Goal: Transaction & Acquisition: Purchase product/service

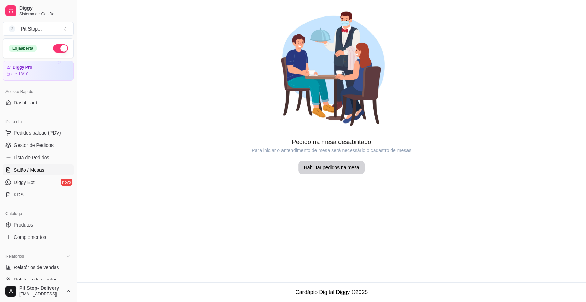
click at [25, 135] on span "Pedidos balcão (PDV)" at bounding box center [37, 132] width 47 height 7
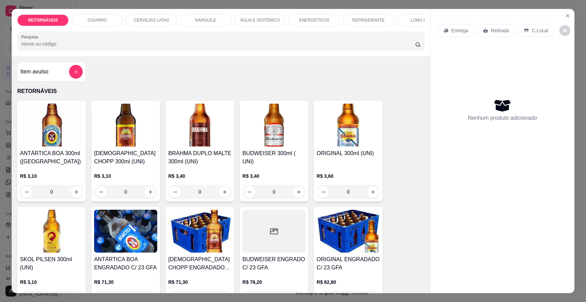
scroll to position [76, 0]
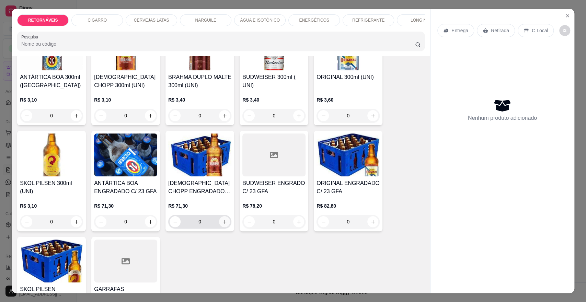
click at [222, 225] on icon "increase-product-quantity" at bounding box center [224, 221] width 5 height 5
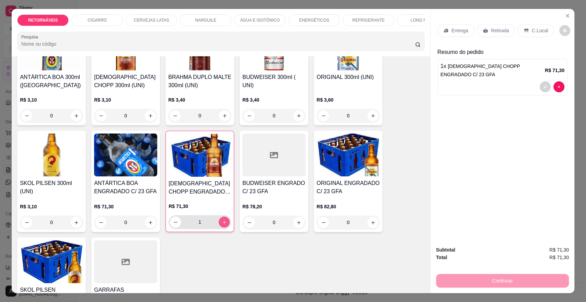
type input "1"
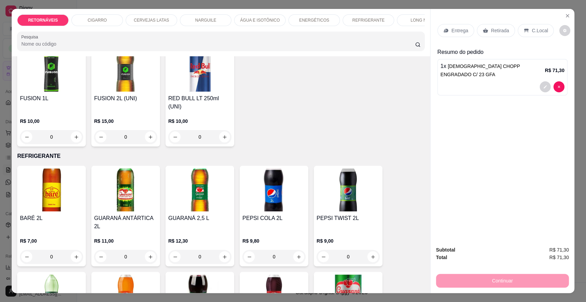
scroll to position [1831, 0]
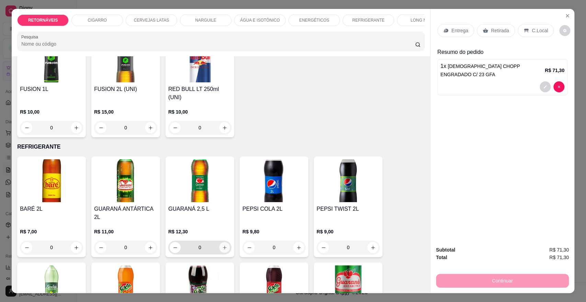
click at [222, 245] on icon "increase-product-quantity" at bounding box center [224, 247] width 5 height 5
type input "1"
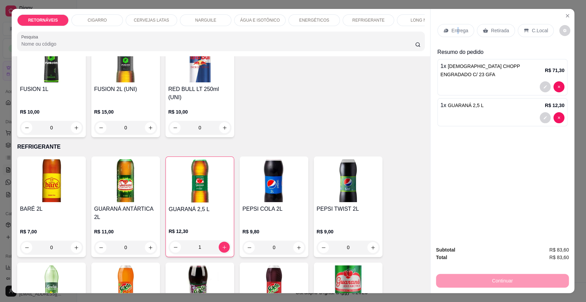
click at [454, 28] on p "Entrega" at bounding box center [459, 30] width 17 height 7
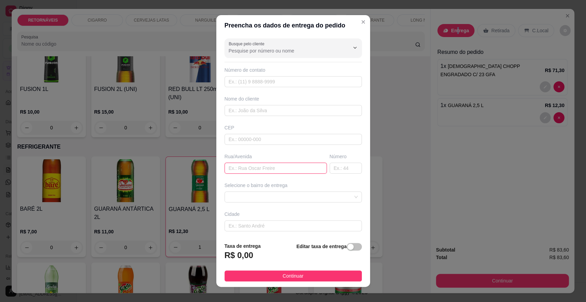
click at [264, 168] on input "text" at bounding box center [276, 168] width 102 height 11
click at [310, 193] on span at bounding box center [293, 197] width 129 height 10
type input "O"
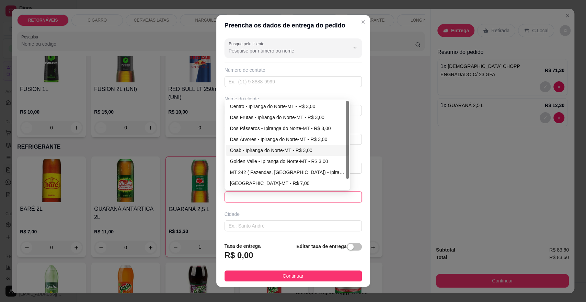
click at [267, 148] on div "Coab - Ipiranga do Norte-MT - R$ 3,00" at bounding box center [287, 151] width 115 height 8
type input "Ipiranga do Norte-MT"
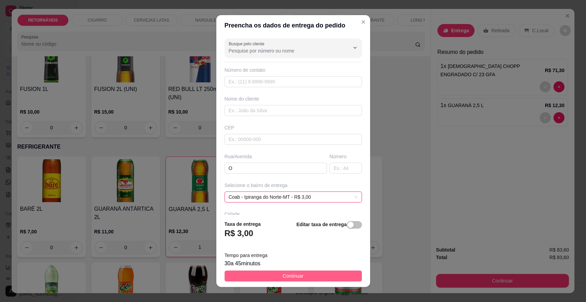
click at [293, 278] on span "Continuar" at bounding box center [293, 276] width 21 height 8
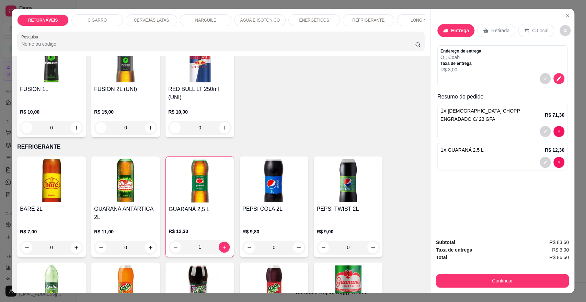
click at [464, 28] on p "Entrega" at bounding box center [460, 30] width 18 height 7
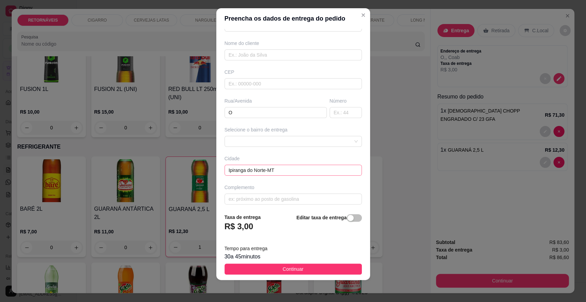
scroll to position [52, 0]
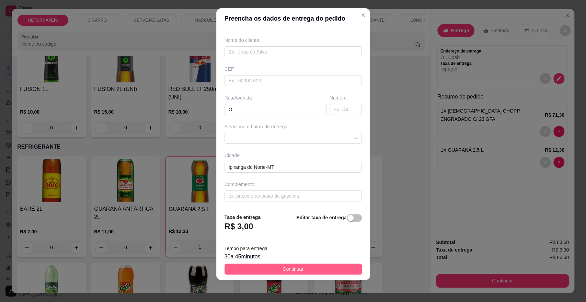
click at [330, 267] on button "Continuar" at bounding box center [293, 269] width 137 height 11
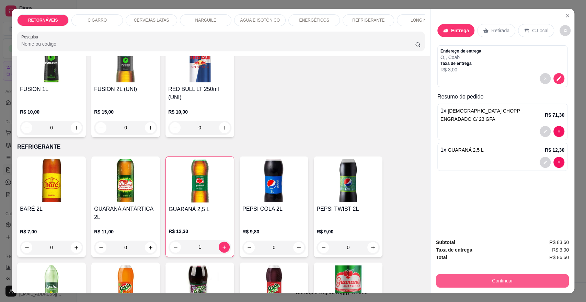
drag, startPoint x: 446, startPoint y: 275, endPoint x: 451, endPoint y: 282, distance: 8.6
drag, startPoint x: 451, startPoint y: 282, endPoint x: 440, endPoint y: 278, distance: 11.5
drag, startPoint x: 440, startPoint y: 278, endPoint x: 408, endPoint y: 225, distance: 61.9
drag, startPoint x: 408, startPoint y: 225, endPoint x: 500, endPoint y: 281, distance: 107.9
click at [483, 276] on button "Continuar" at bounding box center [502, 280] width 129 height 13
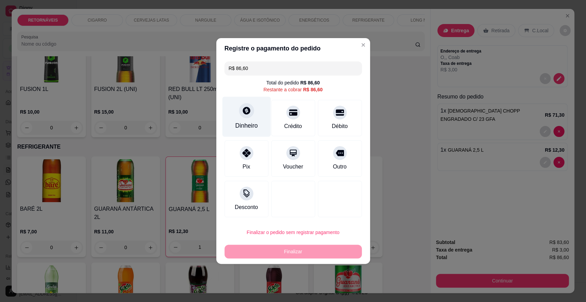
click at [249, 115] on div at bounding box center [246, 110] width 15 height 15
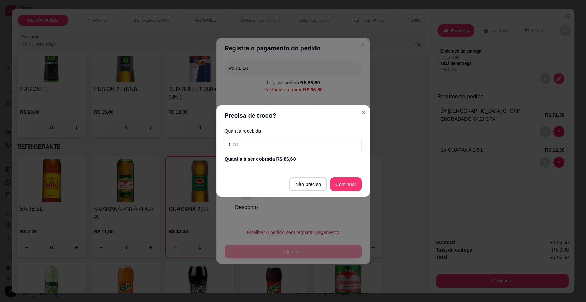
click at [294, 138] on input "0,00" at bounding box center [293, 145] width 137 height 14
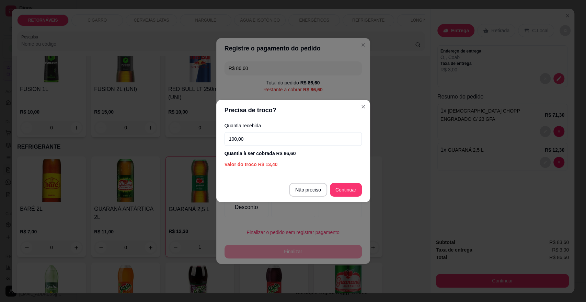
type input "100,00"
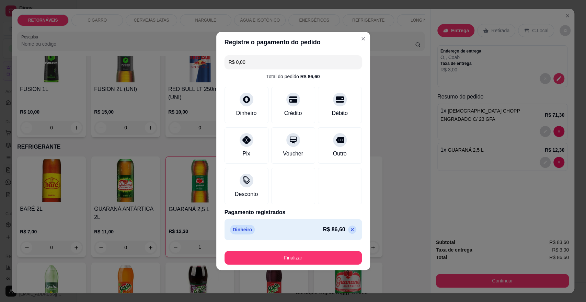
type input "R$ 0,00"
click at [319, 255] on button "Finalizar" at bounding box center [293, 258] width 137 height 14
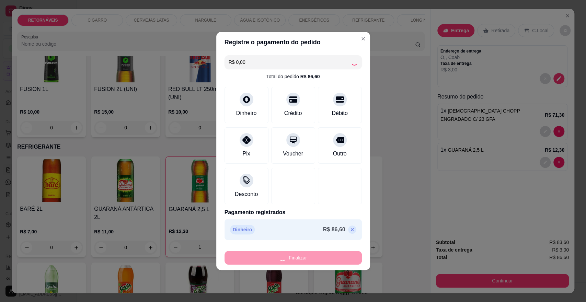
type input "0"
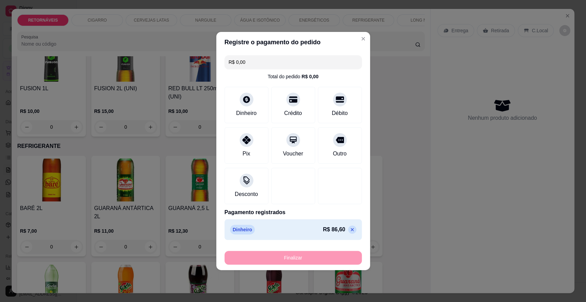
type input "-R$ 86,60"
